Goal: Find specific page/section: Find specific page/section

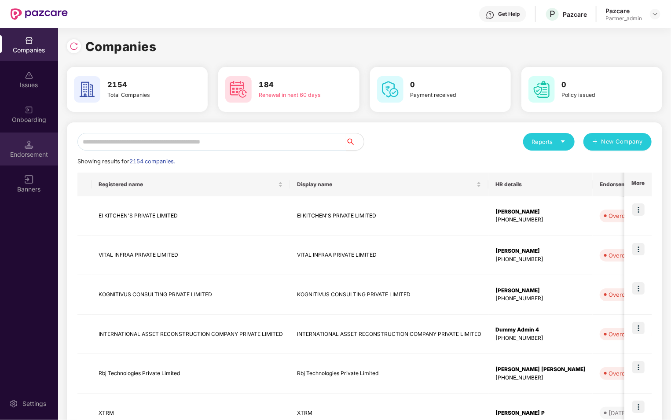
click at [37, 147] on div "Endorsement" at bounding box center [29, 149] width 58 height 33
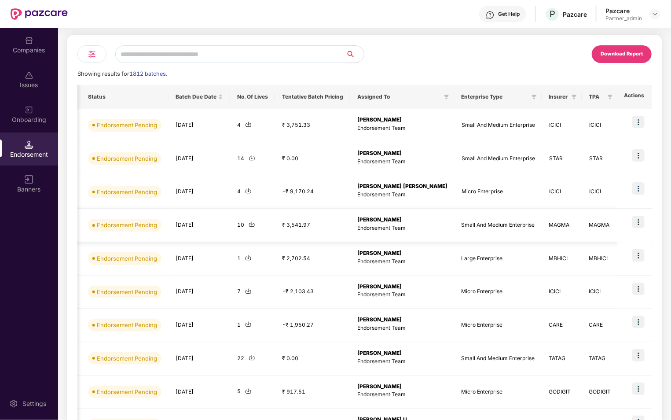
scroll to position [122, 0]
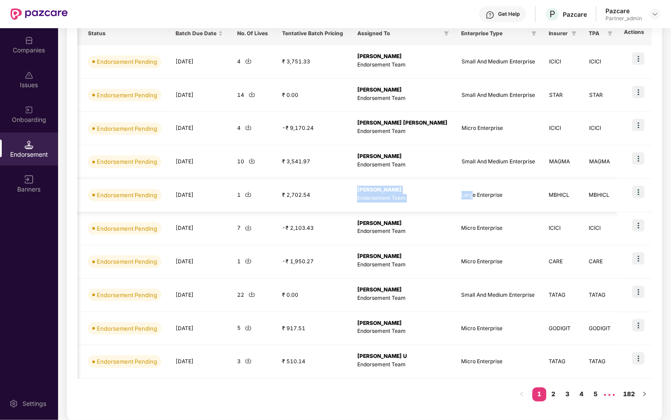
drag, startPoint x: 333, startPoint y: 189, endPoint x: 436, endPoint y: 196, distance: 103.2
click at [436, 196] on tr "PRO_25091305371022 PL PROZO DISTRIBUTION PRI... Group Health Insurance Employee…" at bounding box center [196, 195] width 988 height 33
click at [397, 196] on p "Endorsement Team" at bounding box center [402, 198] width 90 height 8
click at [357, 190] on b "[PERSON_NAME]" at bounding box center [379, 189] width 44 height 7
drag, startPoint x: 335, startPoint y: 190, endPoint x: 419, endPoint y: 186, distance: 83.7
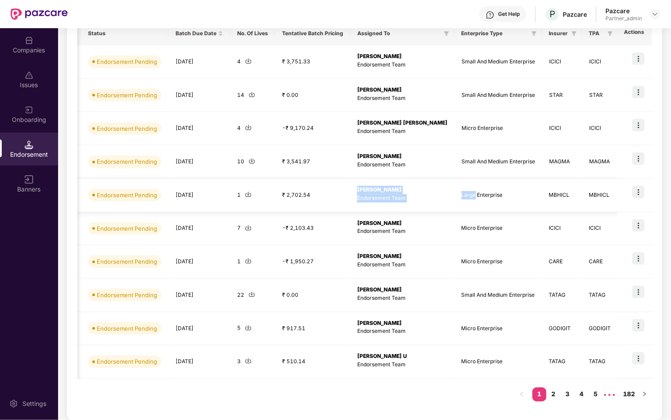
click at [420, 187] on tr "PRO_25091305371022 PL PROZO DISTRIBUTION PRI... Group Health Insurance Employee…" at bounding box center [196, 195] width 988 height 33
click at [385, 192] on div "[PERSON_NAME] Endorsement Team" at bounding box center [402, 194] width 90 height 17
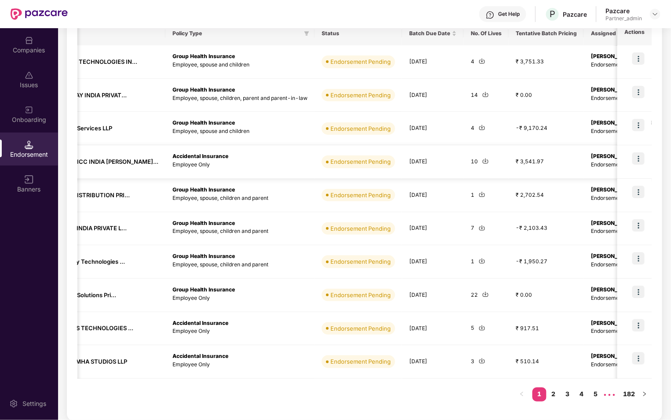
scroll to position [0, 225]
